Goal: Navigation & Orientation: Find specific page/section

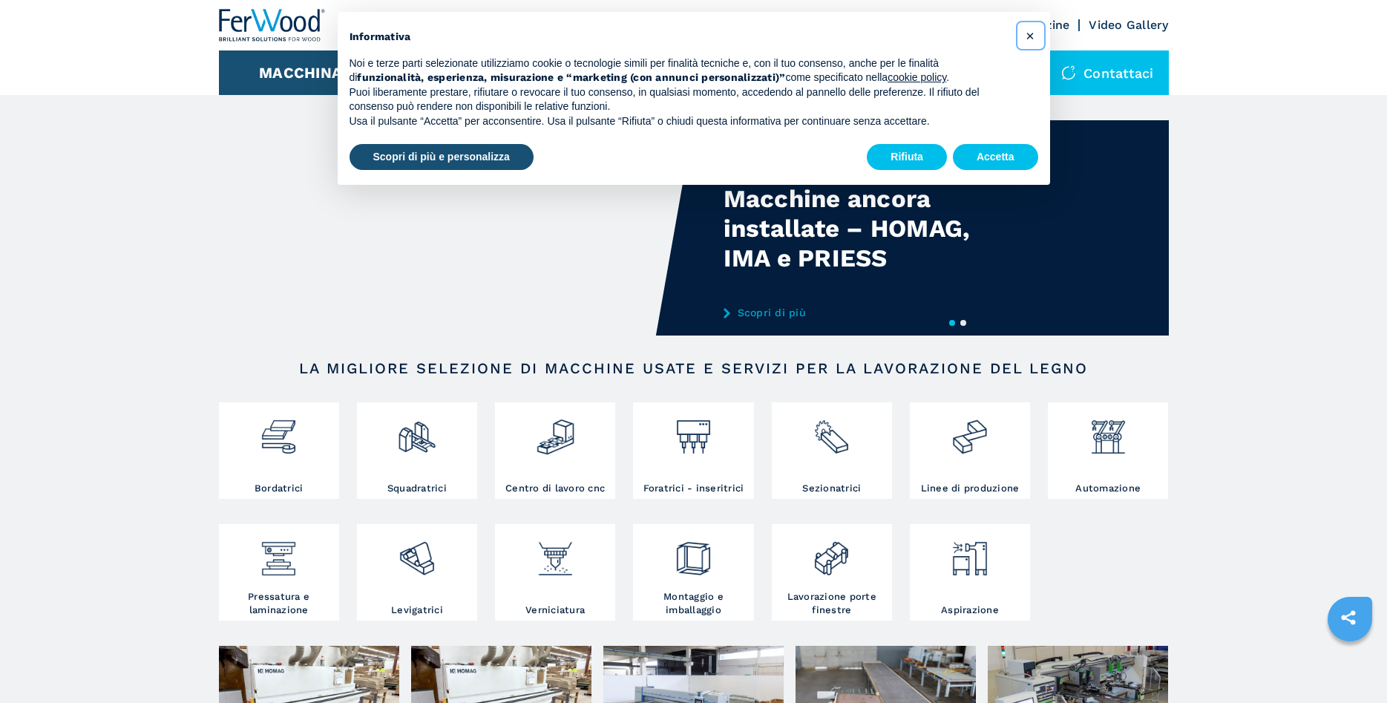
click at [1026, 33] on span "×" at bounding box center [1030, 36] width 9 height 18
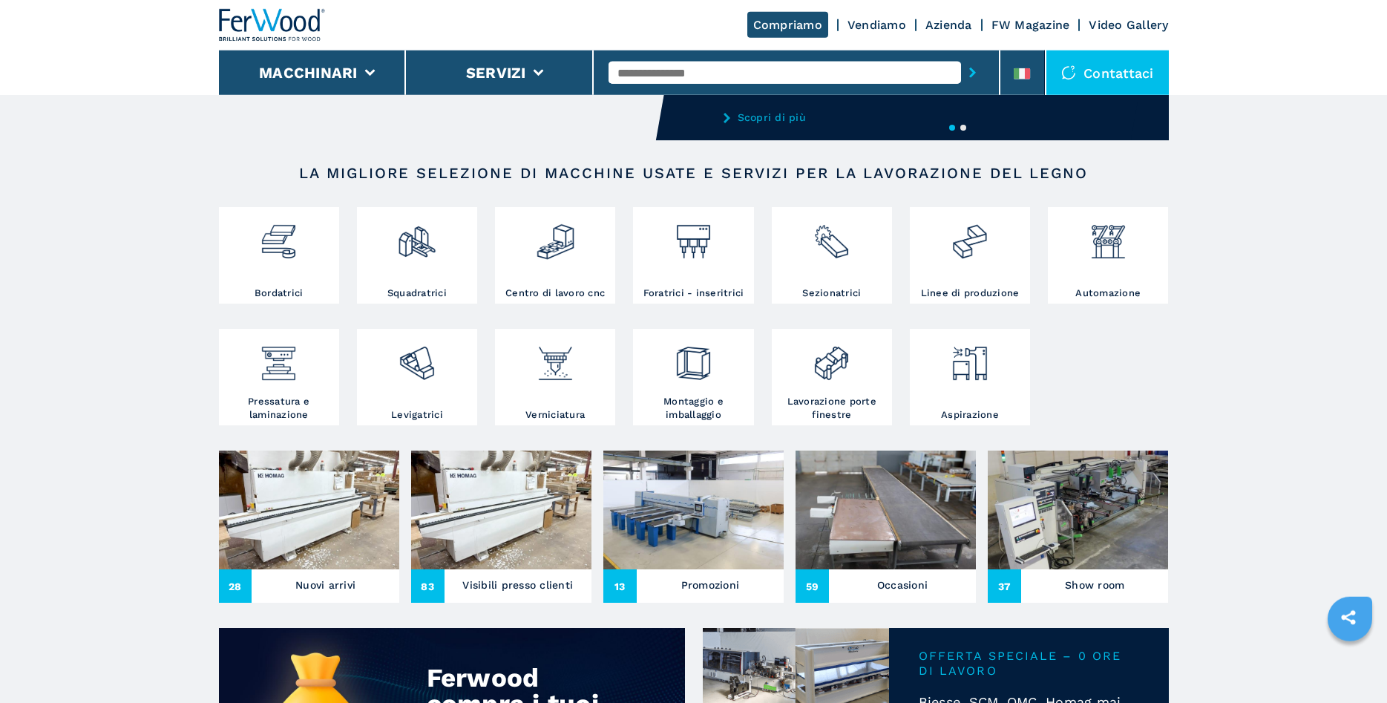
scroll to position [378, 0]
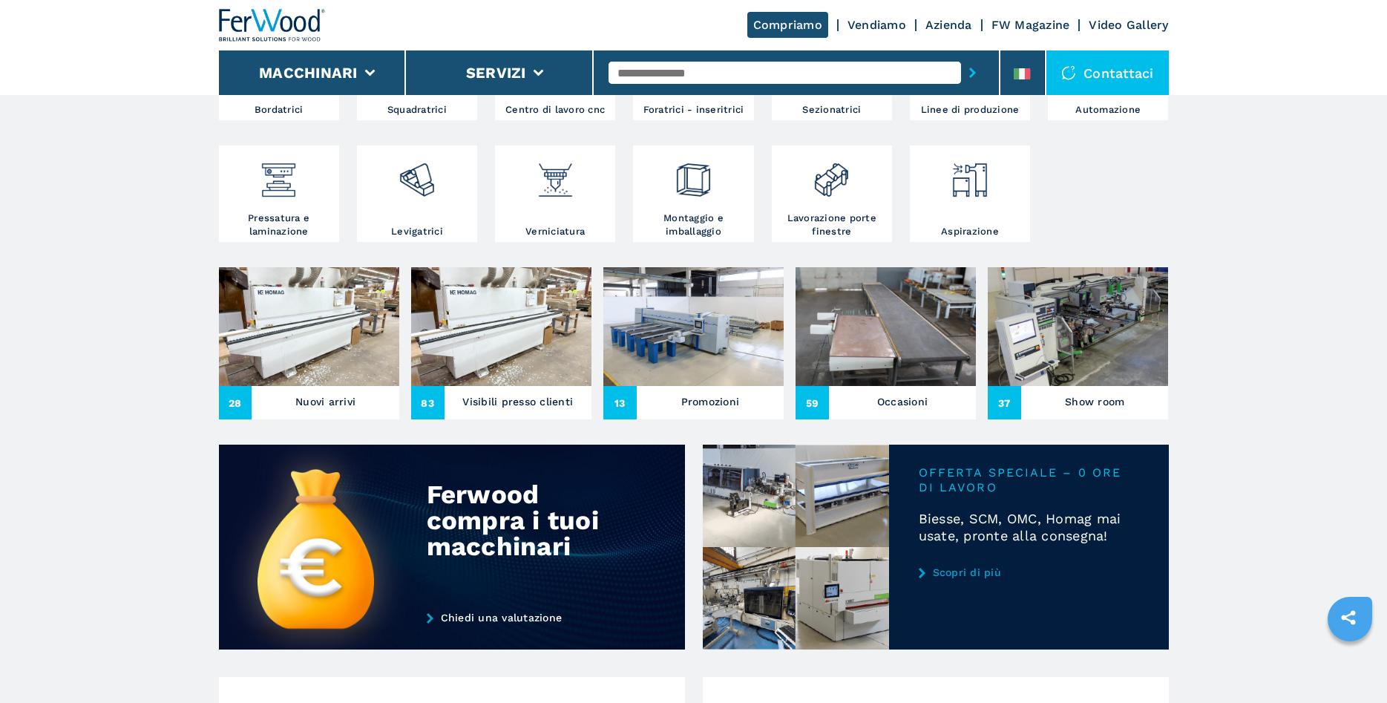
click at [321, 402] on h3 "Nuovi arrivi" at bounding box center [325, 401] width 60 height 21
click at [307, 399] on h3 "Nuovi arrivi" at bounding box center [325, 401] width 60 height 21
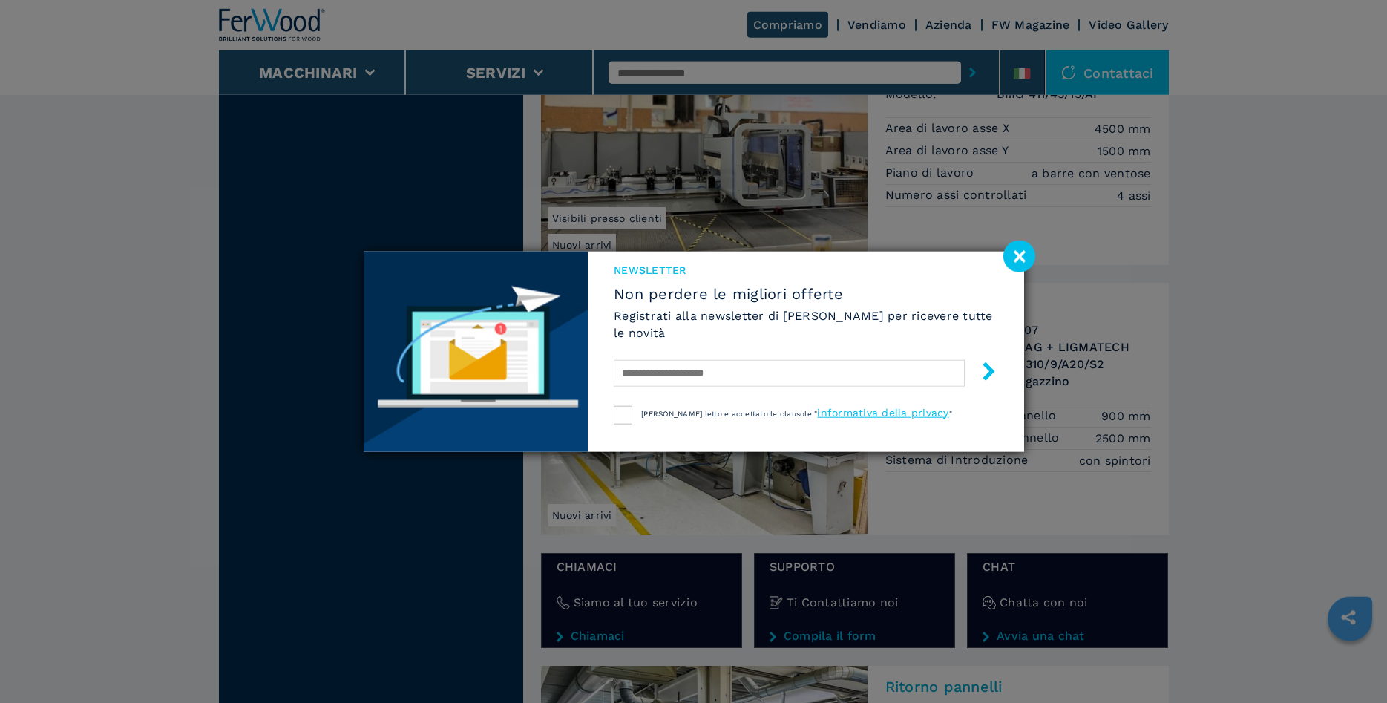
scroll to position [2119, 0]
click at [1022, 257] on image at bounding box center [1019, 256] width 32 height 32
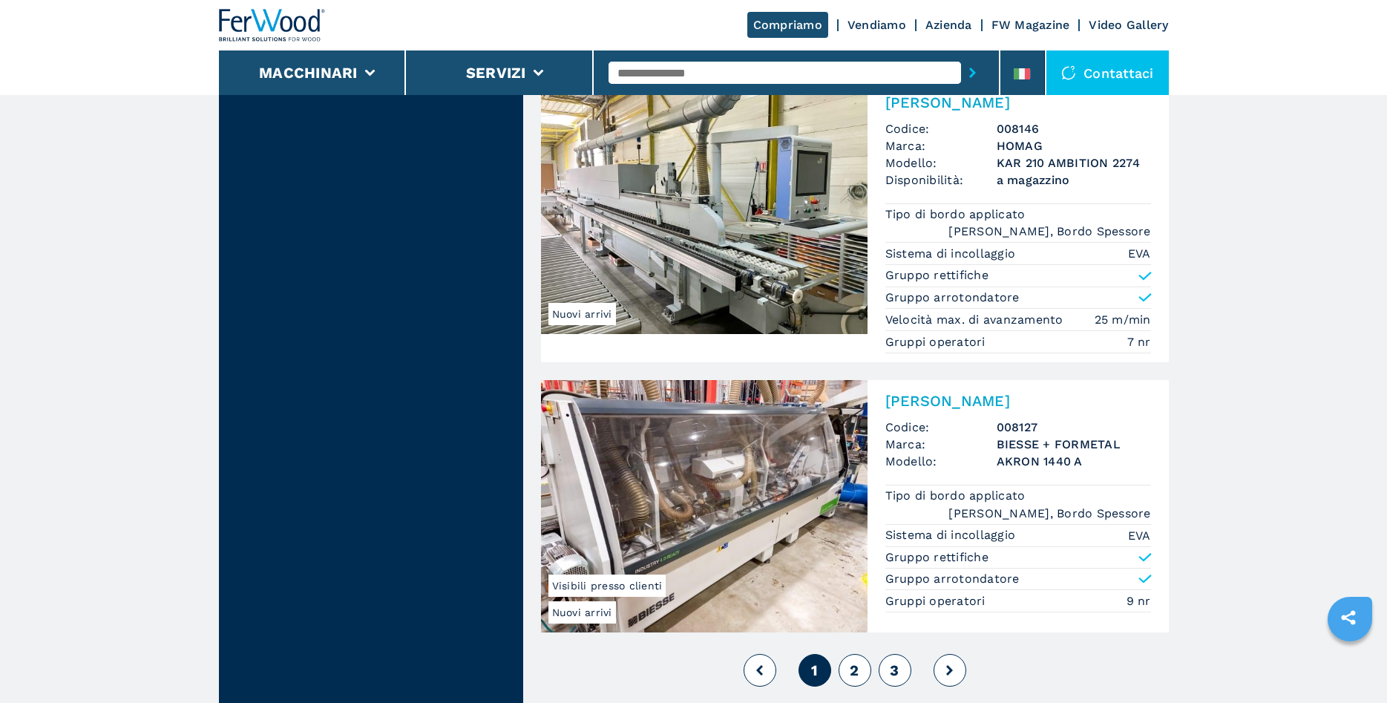
scroll to position [3330, 0]
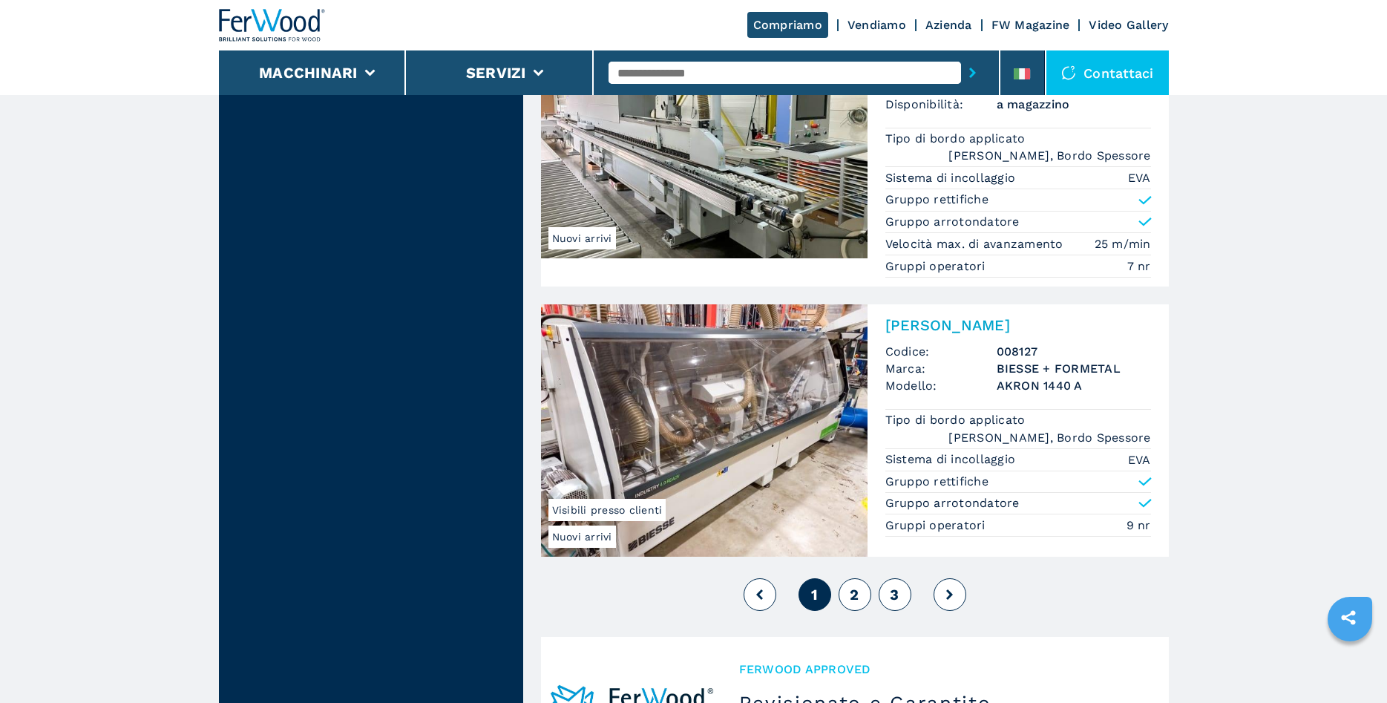
click at [852, 597] on span "2" at bounding box center [854, 594] width 9 height 18
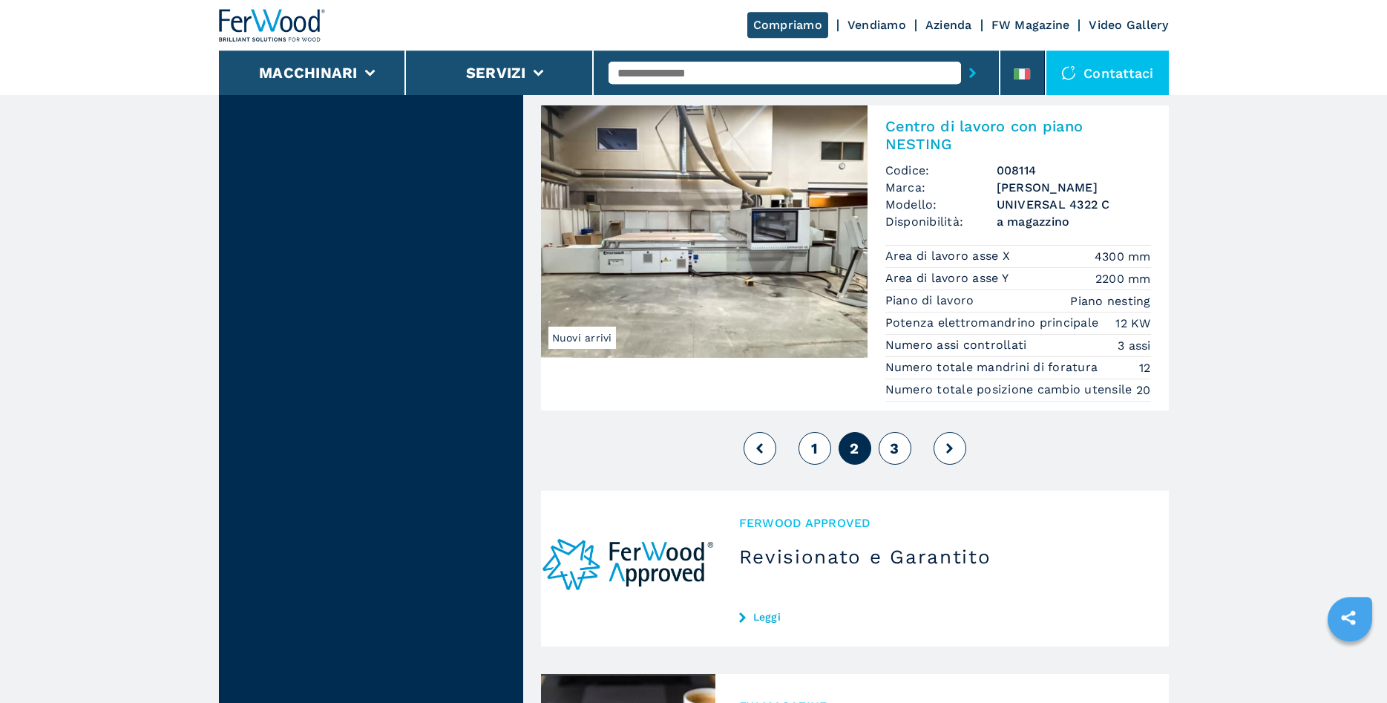
scroll to position [3633, 0]
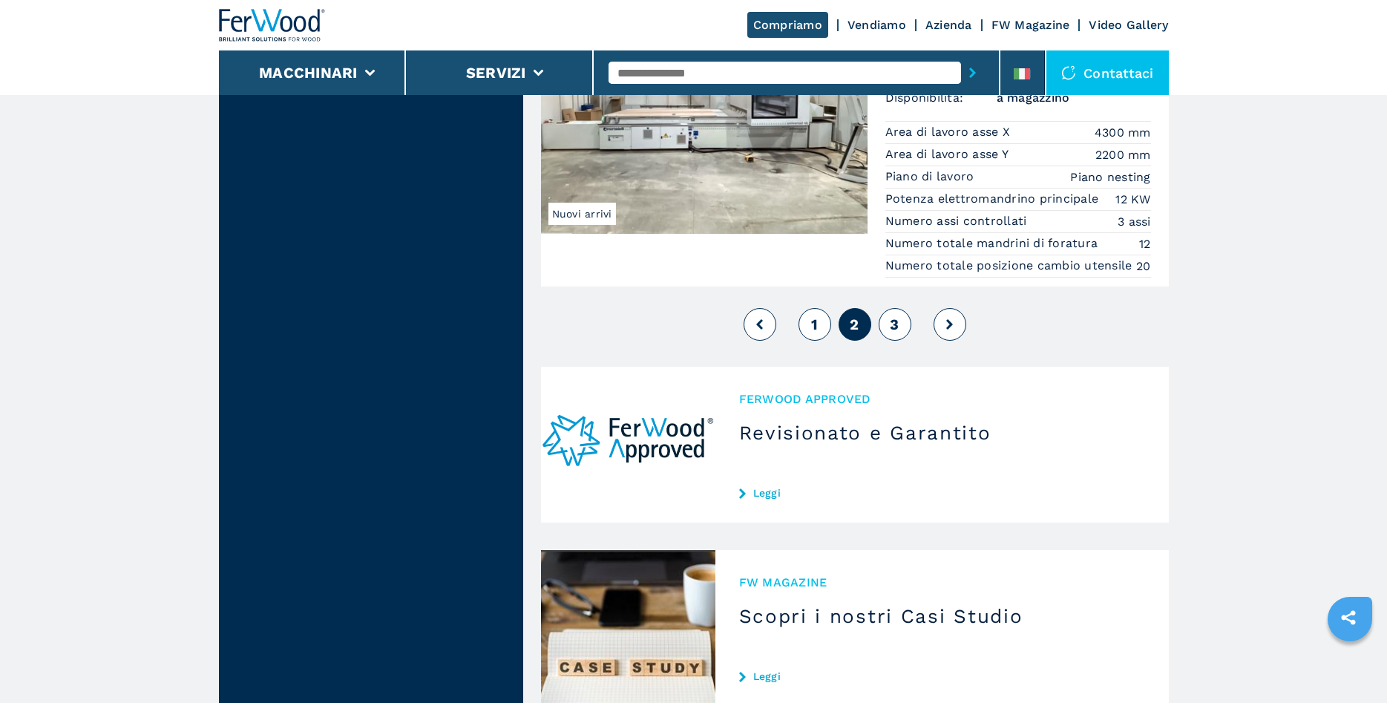
click at [895, 333] on span "3" at bounding box center [894, 324] width 9 height 18
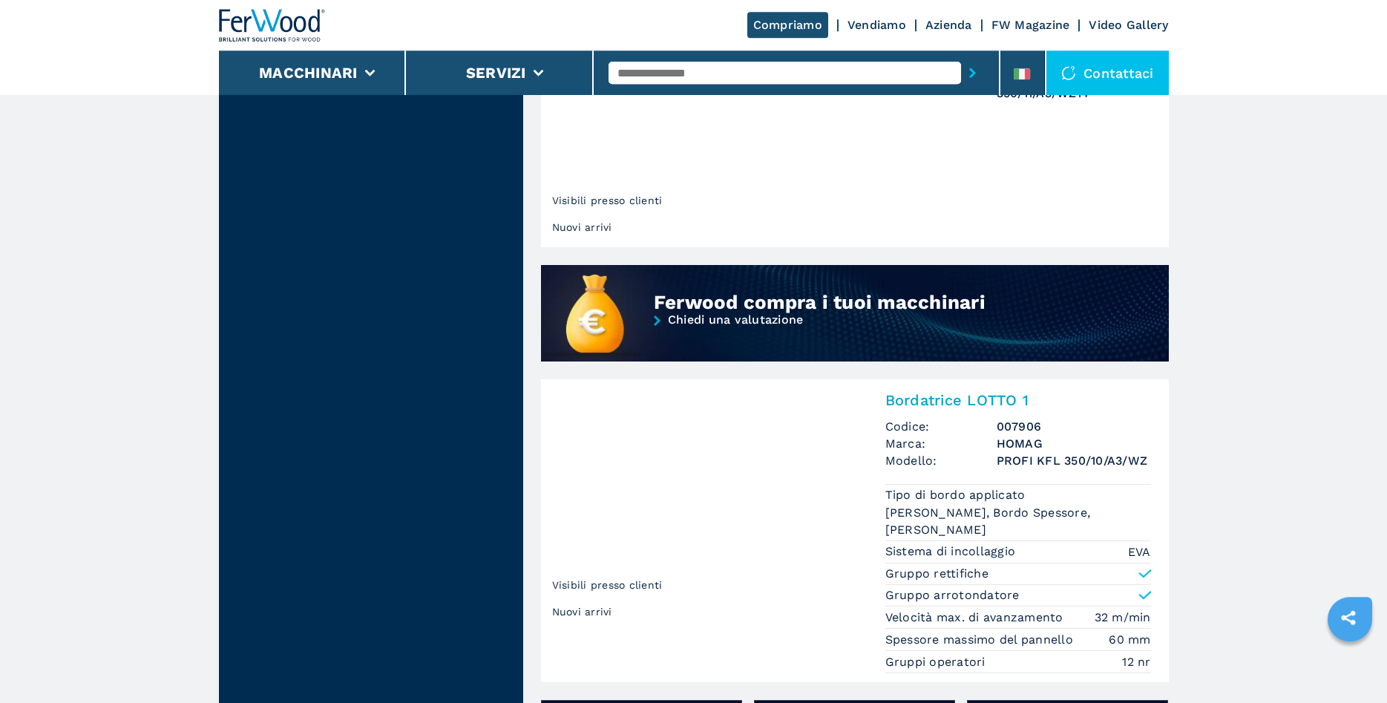
scroll to position [984, 0]
